Goal: Transaction & Acquisition: Obtain resource

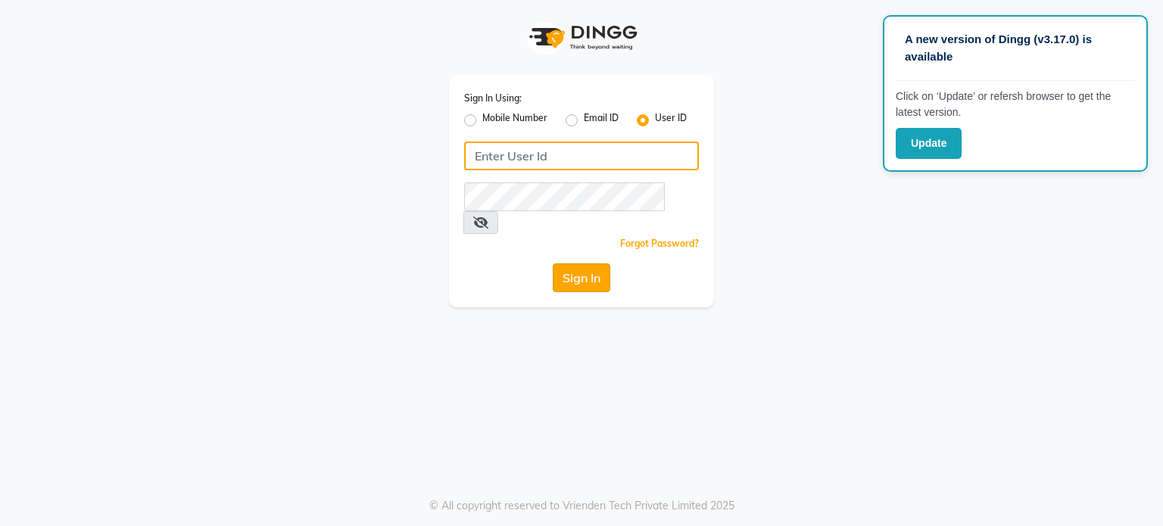
type input "Ayla@123"
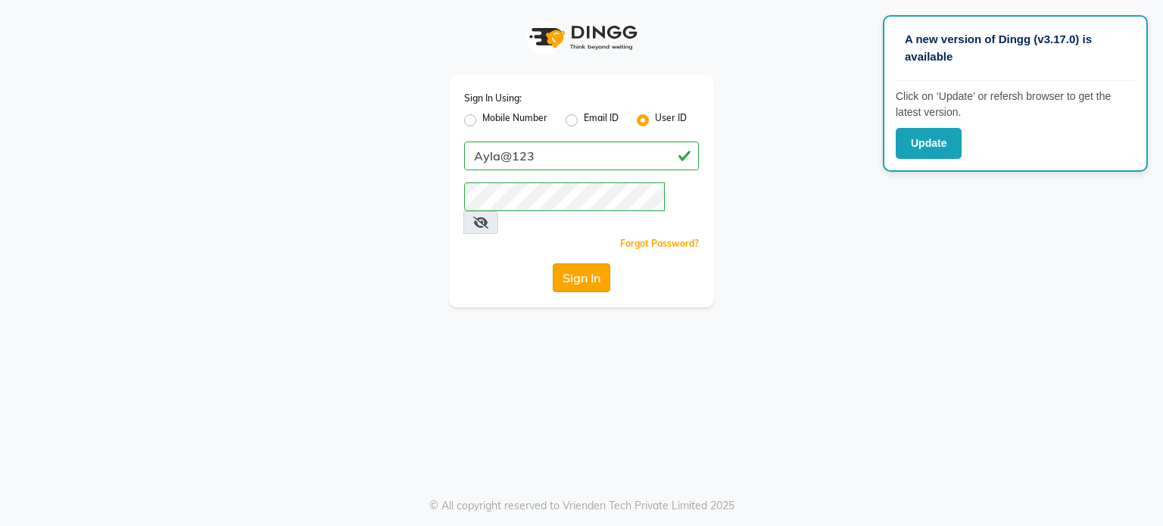
click at [575, 263] on button "Sign In" at bounding box center [582, 277] width 58 height 29
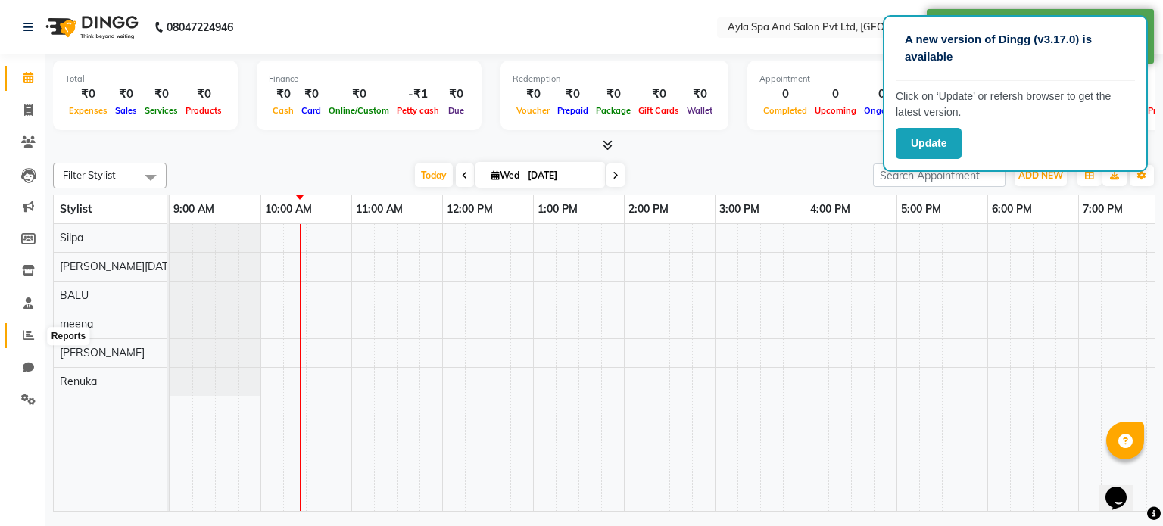
click at [24, 337] on icon at bounding box center [28, 334] width 11 height 11
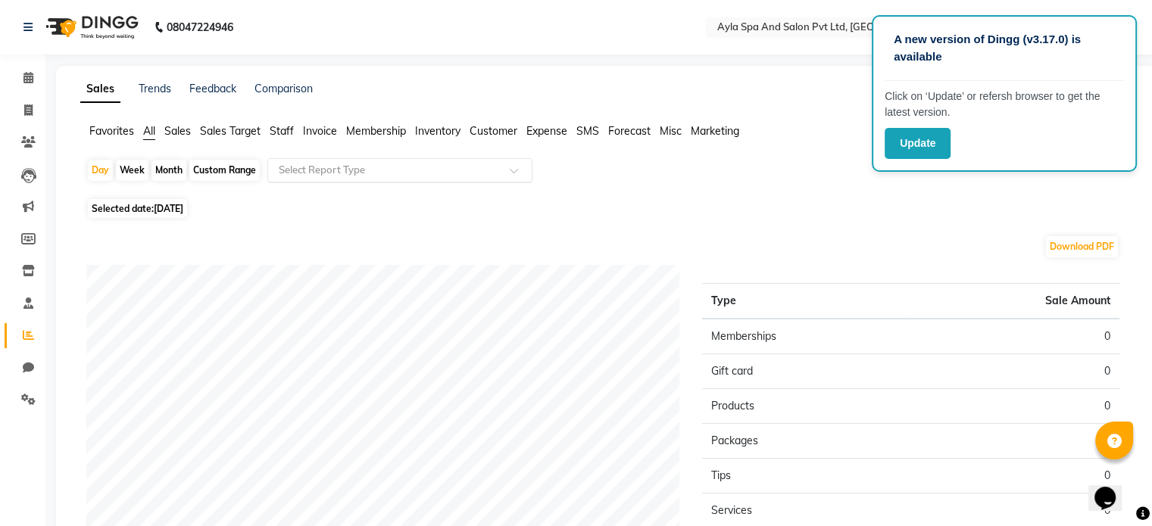
click at [318, 170] on input "text" at bounding box center [385, 170] width 218 height 15
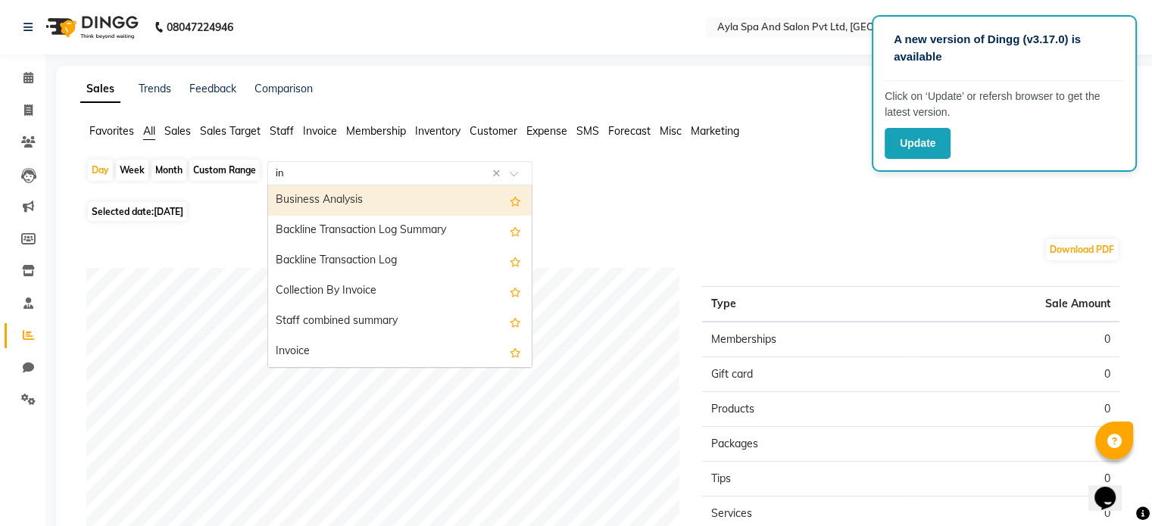
type input "inv"
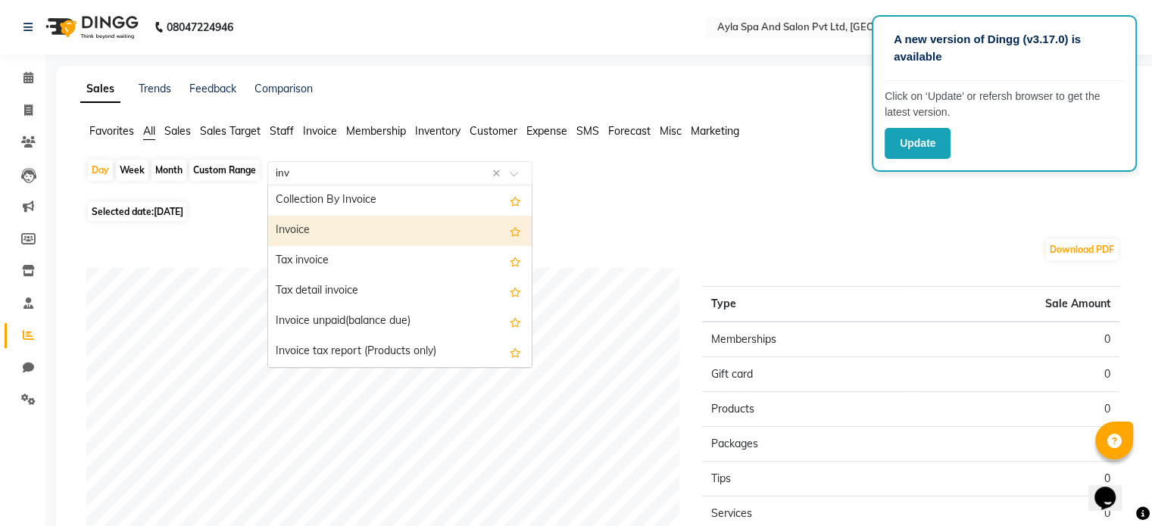
click at [332, 229] on div "Invoice" at bounding box center [399, 231] width 263 height 30
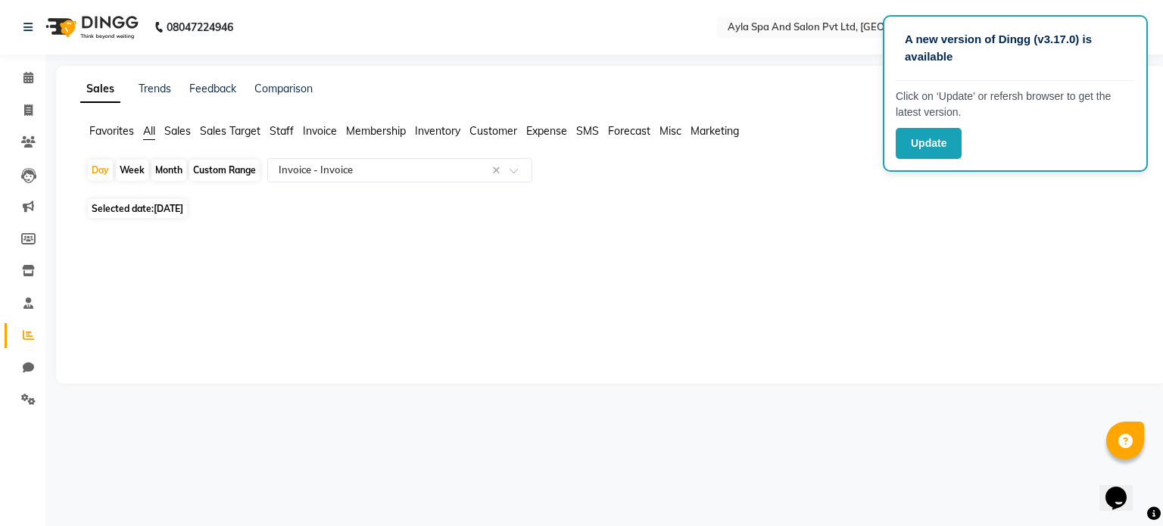
click at [183, 210] on span "[DATE]" at bounding box center [169, 208] width 30 height 11
select select "9"
select select "2025"
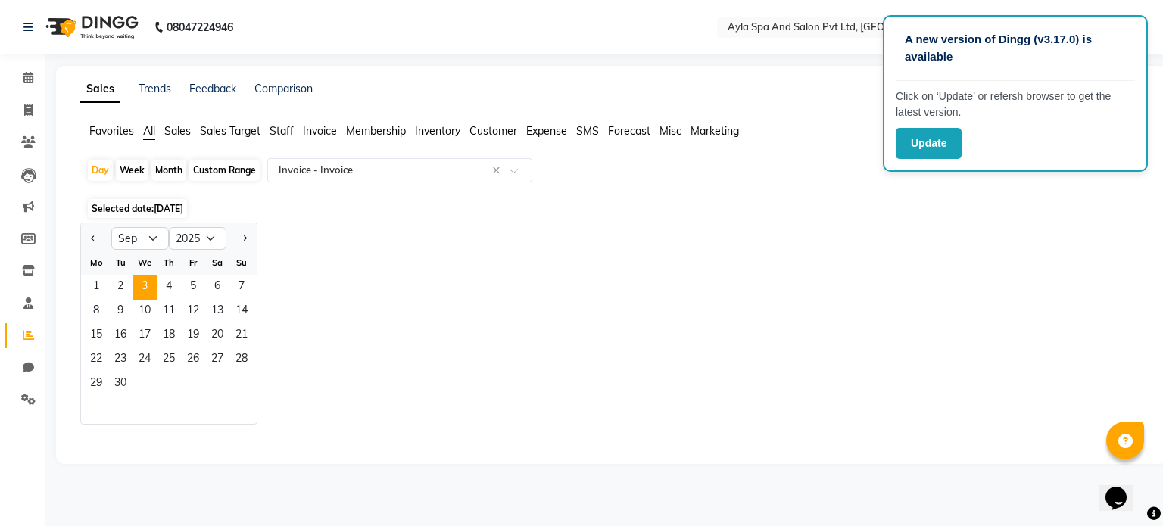
click at [213, 171] on div "Custom Range" at bounding box center [224, 170] width 70 height 21
select select "9"
select select "2025"
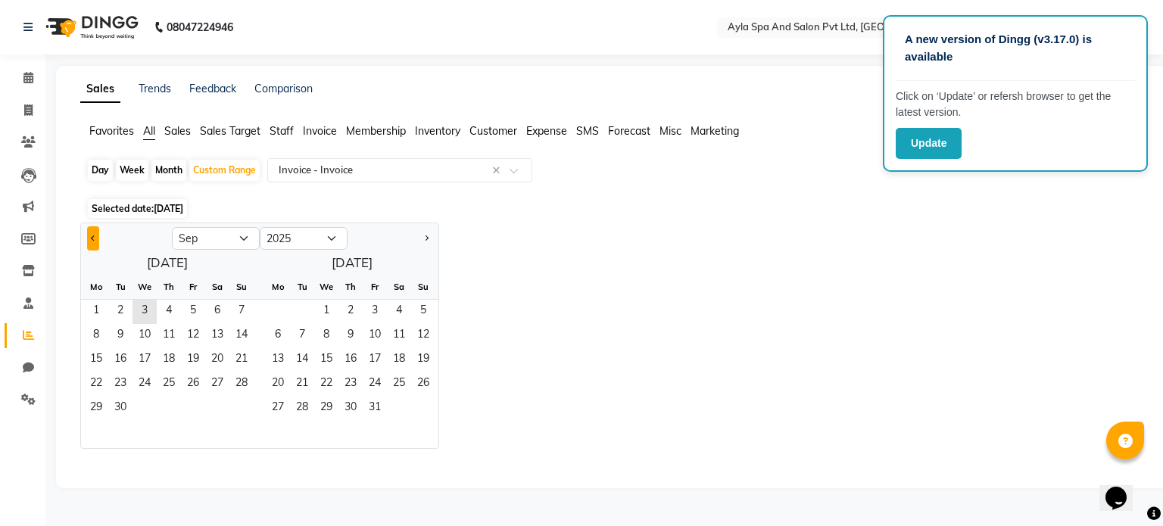
click at [94, 240] on span "Previous month" at bounding box center [93, 237] width 5 height 5
select select "8"
click at [285, 304] on span "1" at bounding box center [278, 312] width 24 height 24
click at [189, 308] on span "1" at bounding box center [193, 312] width 24 height 24
click at [241, 408] on span "31" at bounding box center [241, 409] width 24 height 24
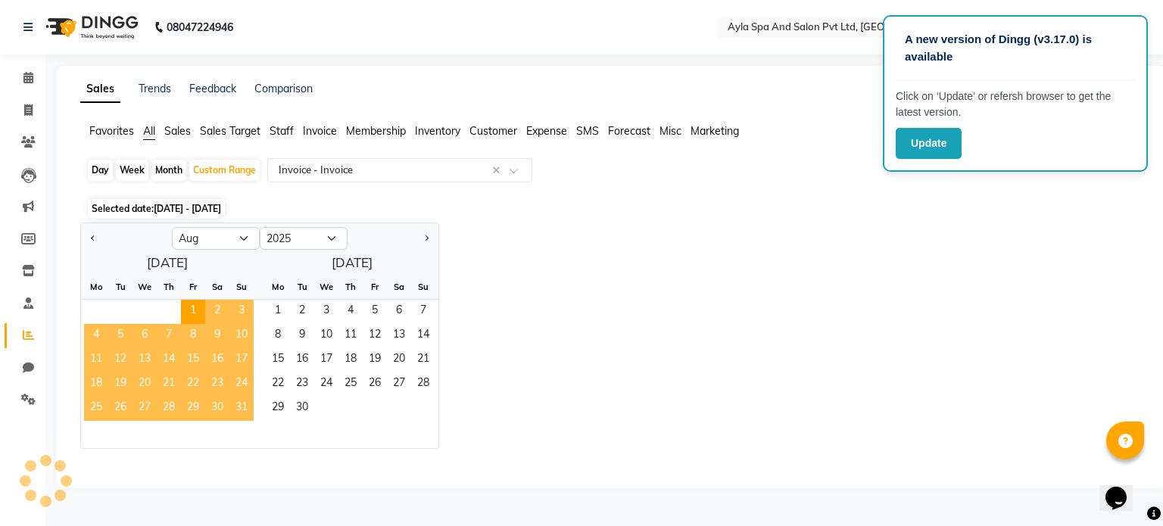
select select "full_report"
select select "csv"
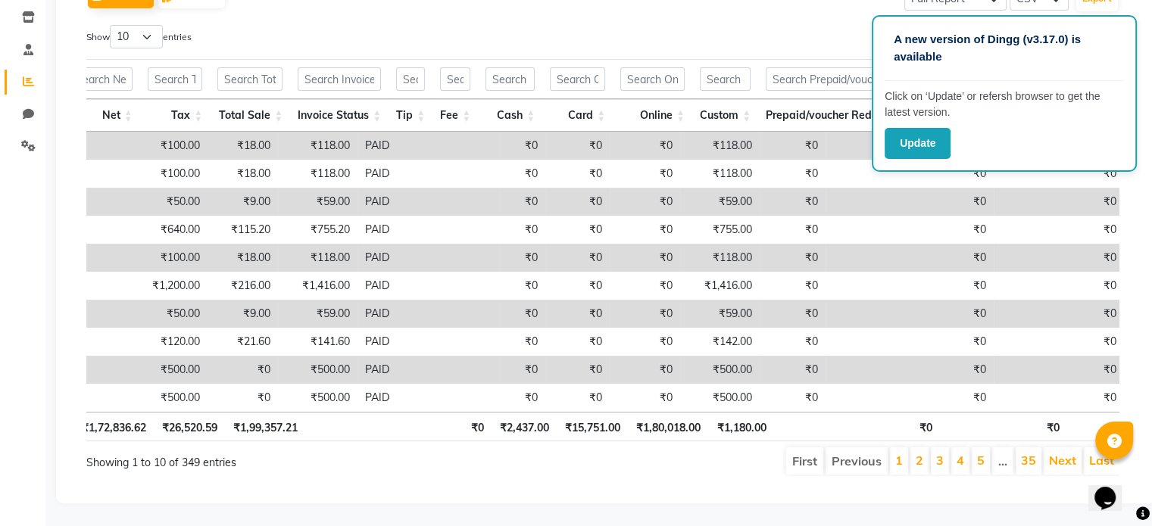
click at [1149, 55] on div "Sales Trends Feedback Comparison Generate Report Favorites All Sales Sales Targ…" at bounding box center [605, 157] width 1099 height 691
click at [928, 139] on button "Update" at bounding box center [917, 143] width 66 height 31
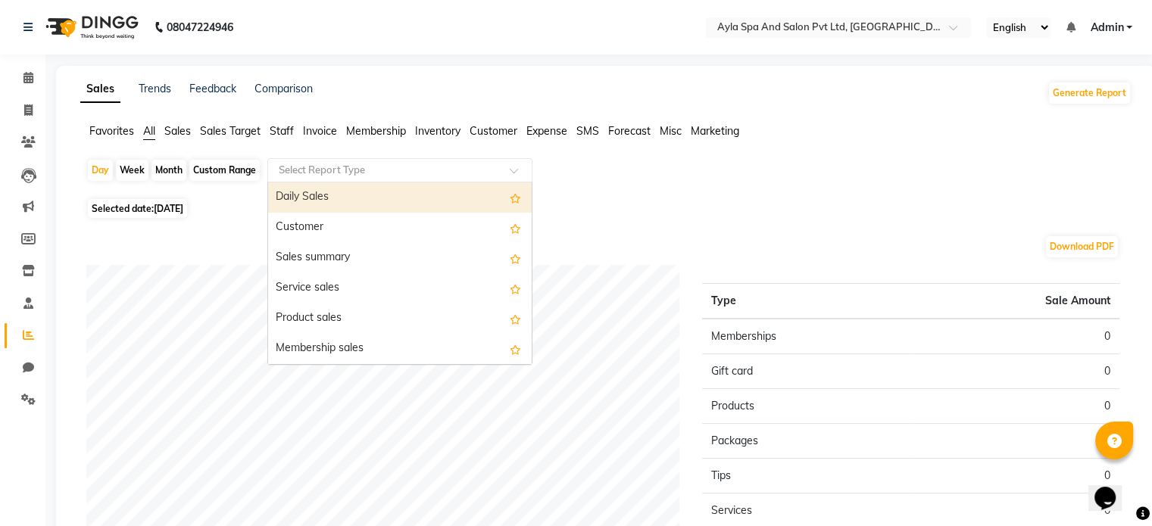
click at [301, 167] on input "text" at bounding box center [385, 170] width 218 height 15
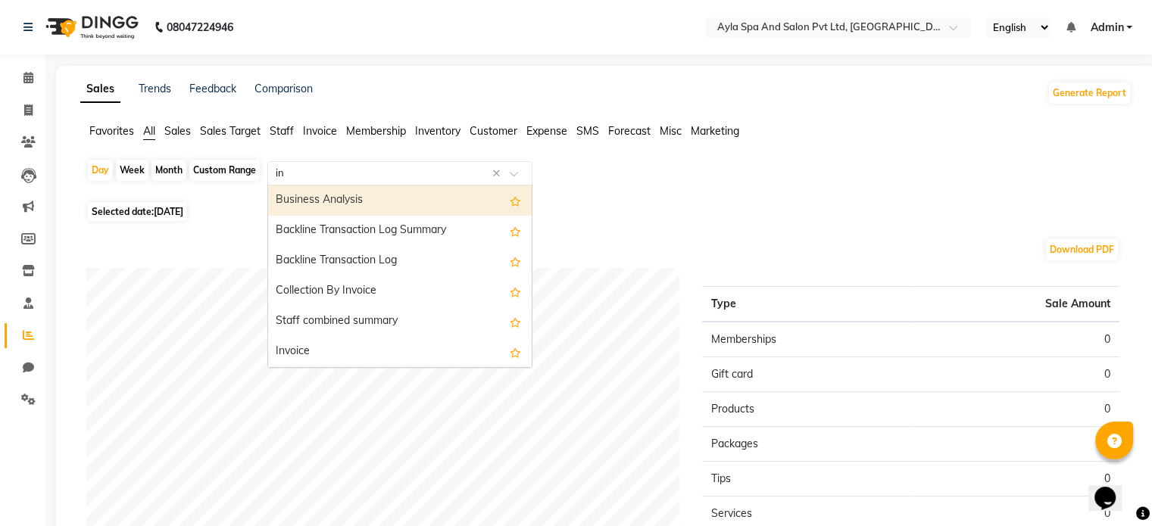
type input "inv"
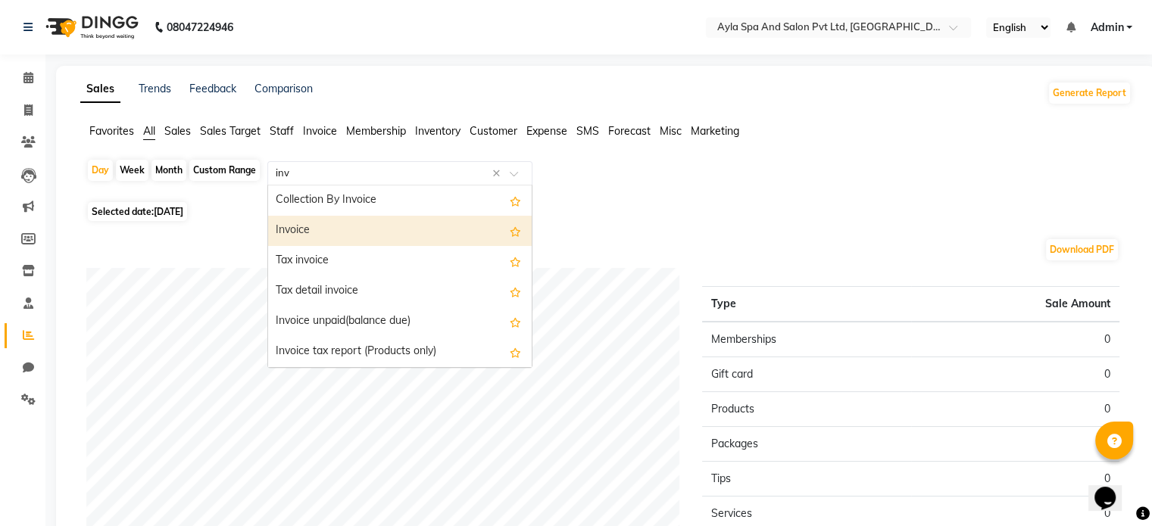
click at [311, 233] on div "Invoice" at bounding box center [399, 231] width 263 height 30
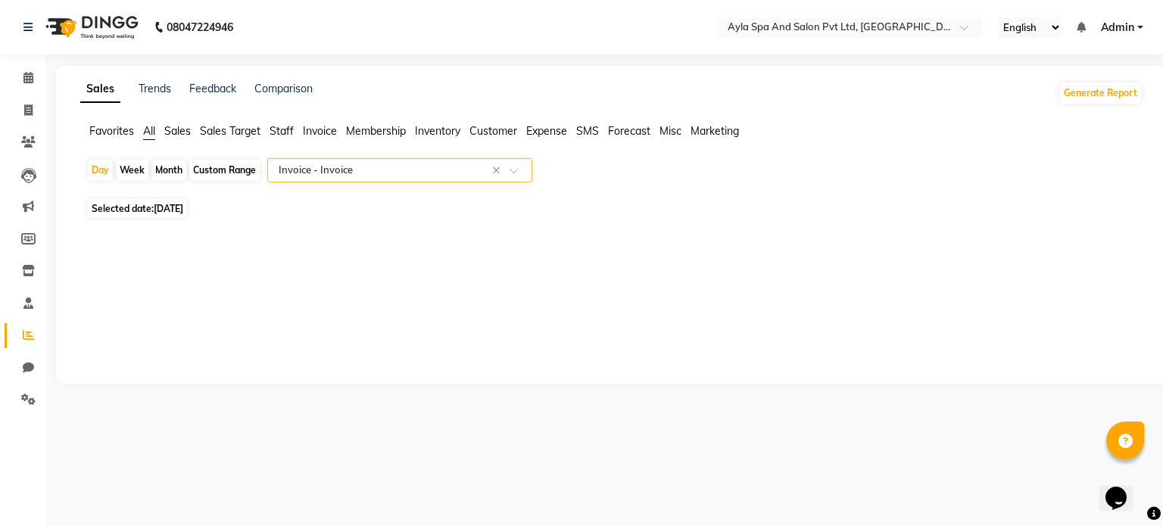
click at [210, 169] on div "Custom Range" at bounding box center [224, 170] width 70 height 21
select select "9"
select select "2025"
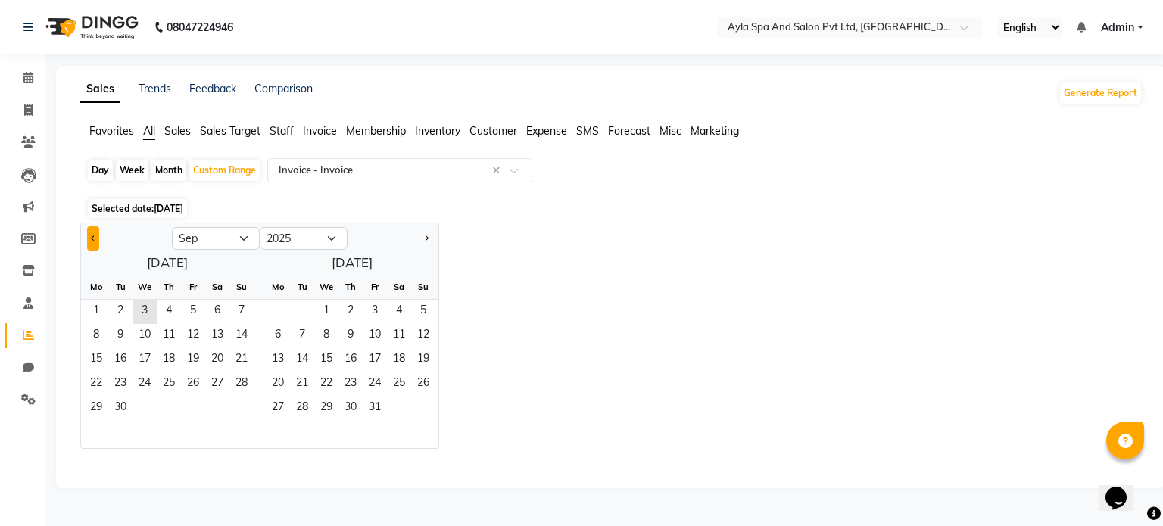
click at [91, 231] on button "Previous month" at bounding box center [93, 238] width 12 height 24
select select "8"
click at [189, 314] on span "1" at bounding box center [193, 312] width 24 height 24
click at [246, 404] on span "31" at bounding box center [241, 409] width 24 height 24
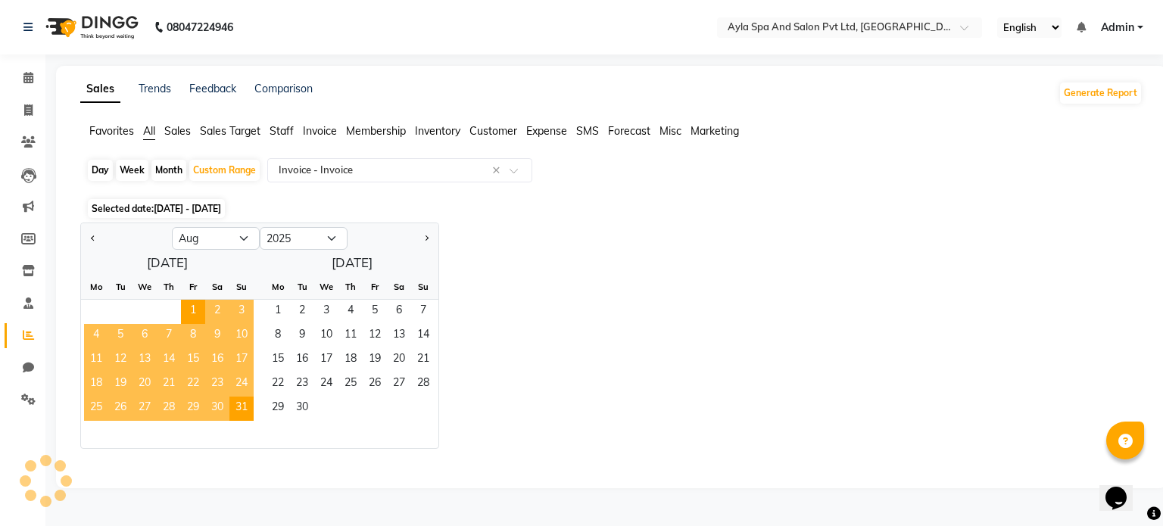
select select "full_report"
select select "csv"
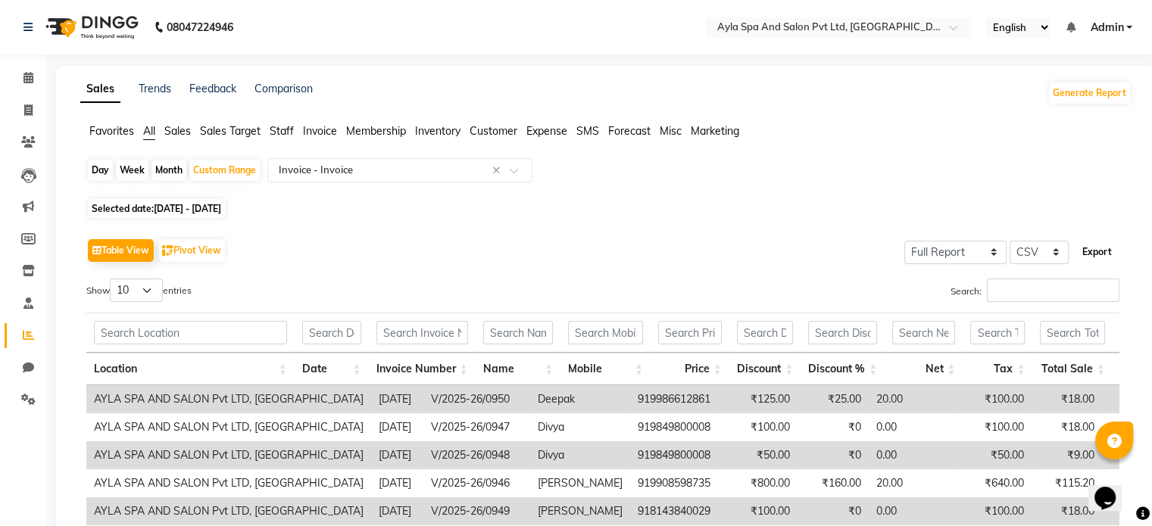
click at [1090, 254] on button "Export" at bounding box center [1097, 252] width 42 height 26
